Goal: Task Accomplishment & Management: Manage account settings

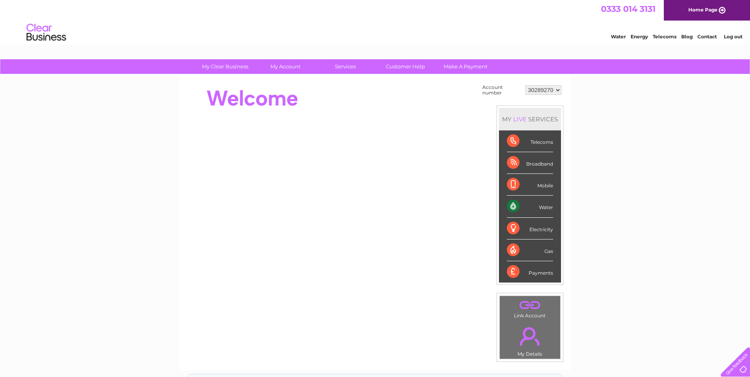
click at [545, 205] on div "Water" at bounding box center [530, 207] width 46 height 22
click at [512, 204] on div "Water" at bounding box center [530, 207] width 46 height 22
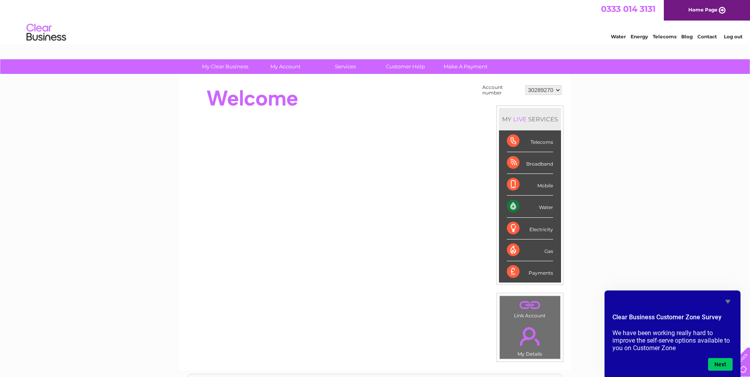
click at [546, 207] on div "Water" at bounding box center [530, 207] width 46 height 22
click at [511, 204] on div "Water" at bounding box center [530, 207] width 46 height 22
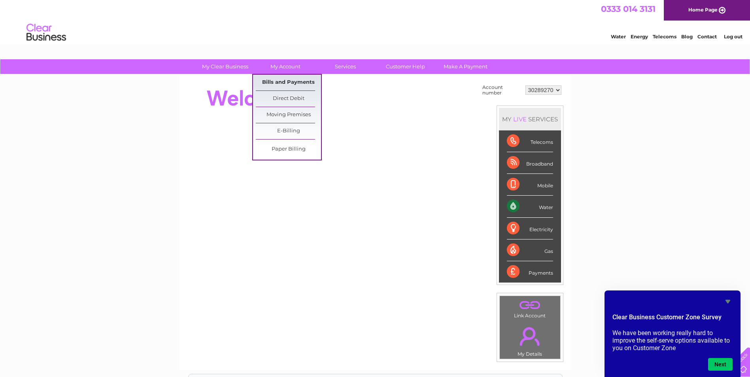
click at [290, 81] on link "Bills and Payments" at bounding box center [288, 83] width 65 height 16
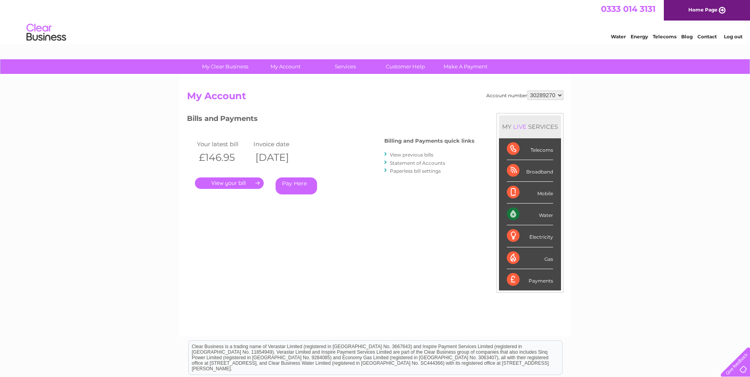
click at [428, 155] on link "View previous bills" at bounding box center [412, 155] width 44 height 6
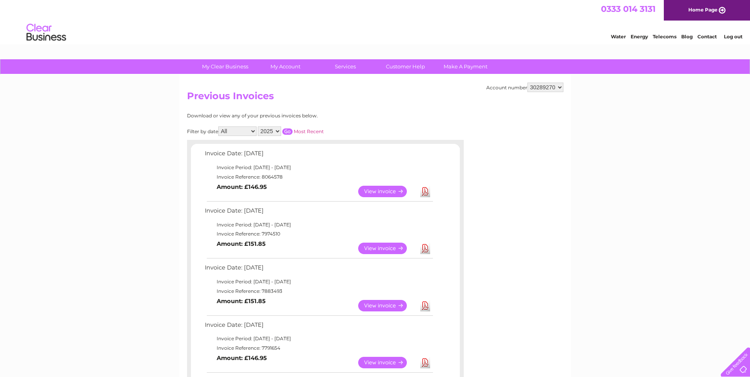
click at [423, 194] on link "Download" at bounding box center [426, 191] width 10 height 11
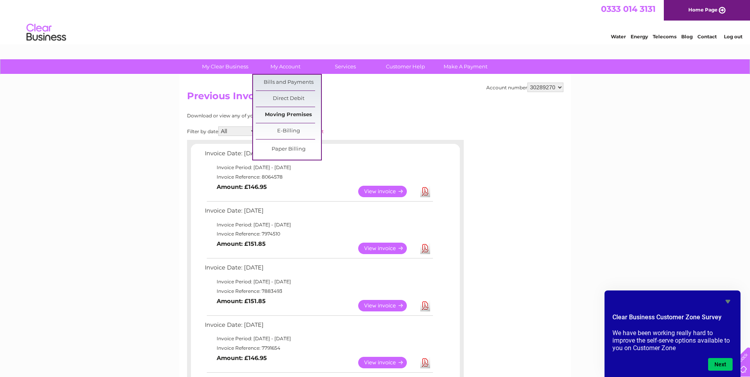
click at [292, 113] on link "Moving Premises" at bounding box center [288, 115] width 65 height 16
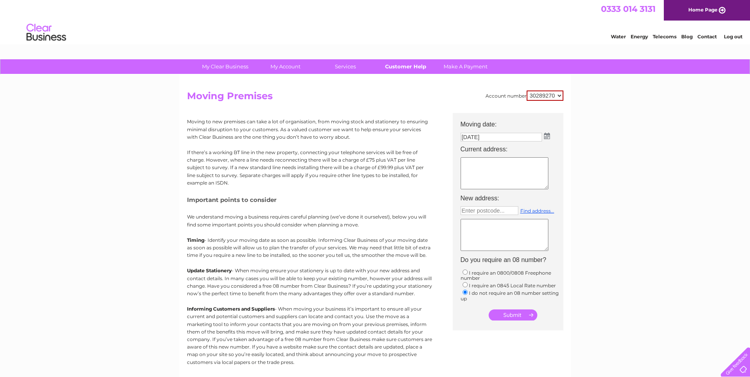
click at [401, 68] on link "Customer Help" at bounding box center [405, 66] width 65 height 15
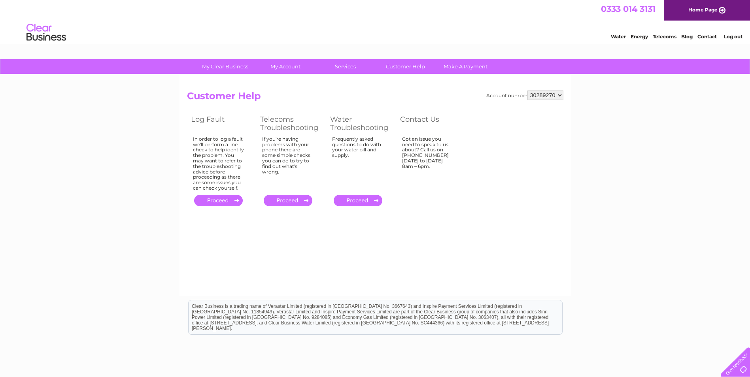
click at [356, 199] on link "." at bounding box center [358, 200] width 49 height 11
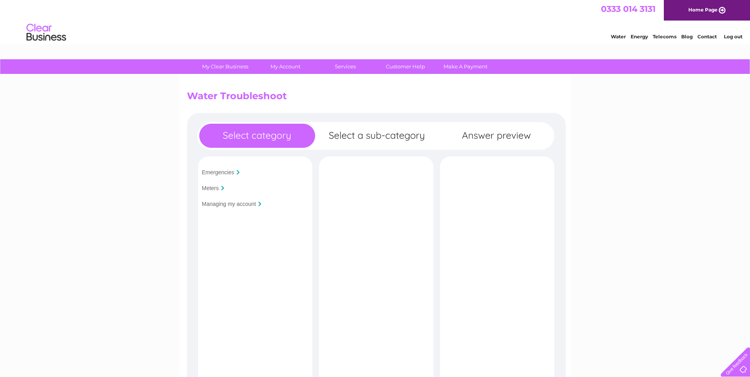
click at [223, 204] on input "Managing my account" at bounding box center [229, 204] width 54 height 6
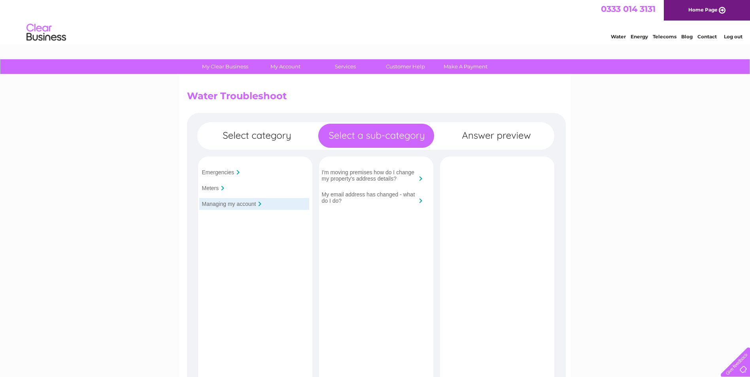
click at [379, 178] on input "I'm moving premises how do I change my property's address details?" at bounding box center [369, 175] width 95 height 13
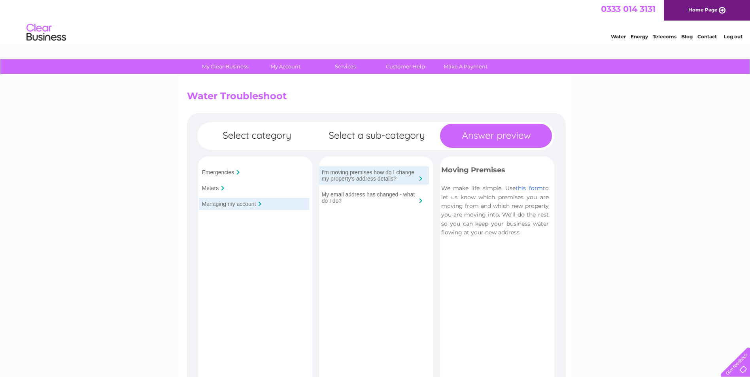
click at [525, 188] on link "this form" at bounding box center [529, 188] width 27 height 7
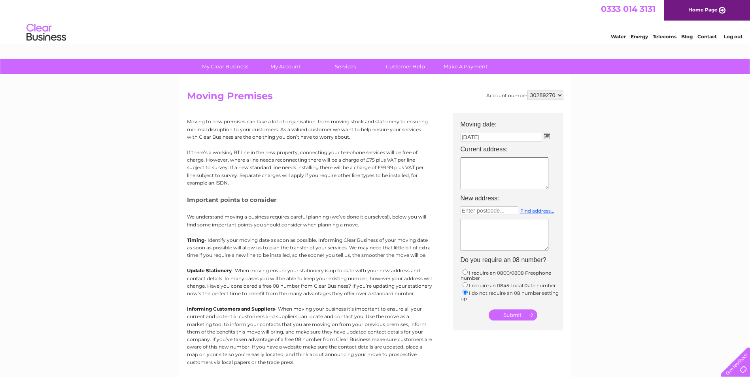
click at [515, 170] on textarea at bounding box center [505, 173] width 88 height 32
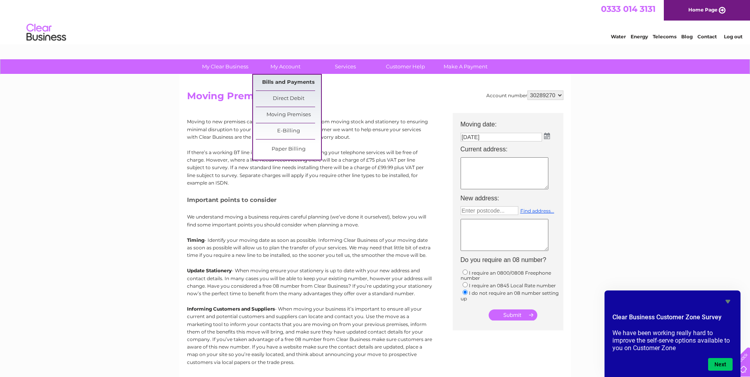
click at [290, 82] on link "Bills and Payments" at bounding box center [288, 83] width 65 height 16
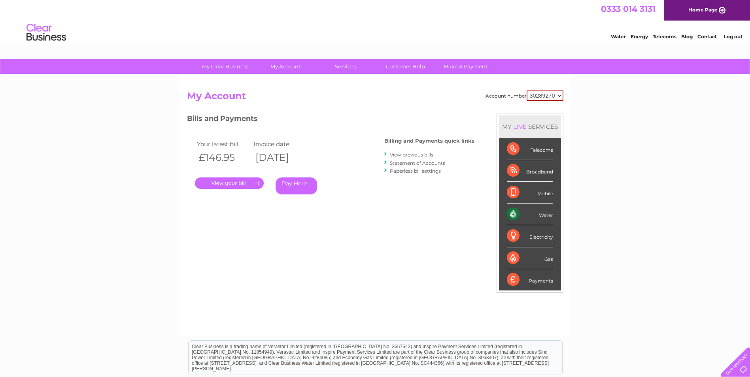
click at [235, 185] on link "." at bounding box center [229, 183] width 69 height 11
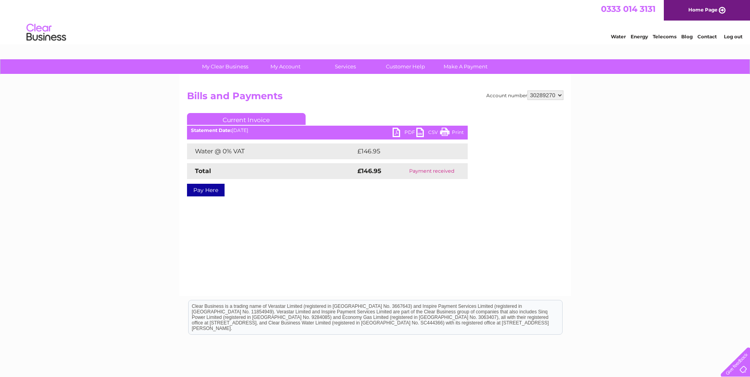
click at [400, 130] on link "PDF" at bounding box center [405, 133] width 24 height 11
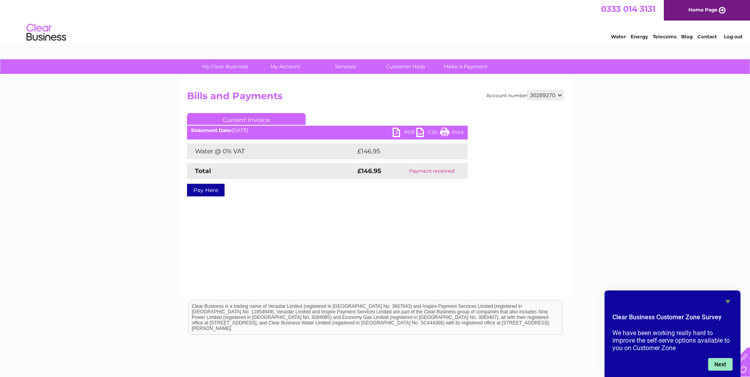
click at [718, 365] on button "Next" at bounding box center [720, 364] width 25 height 13
